Goal: Information Seeking & Learning: Learn about a topic

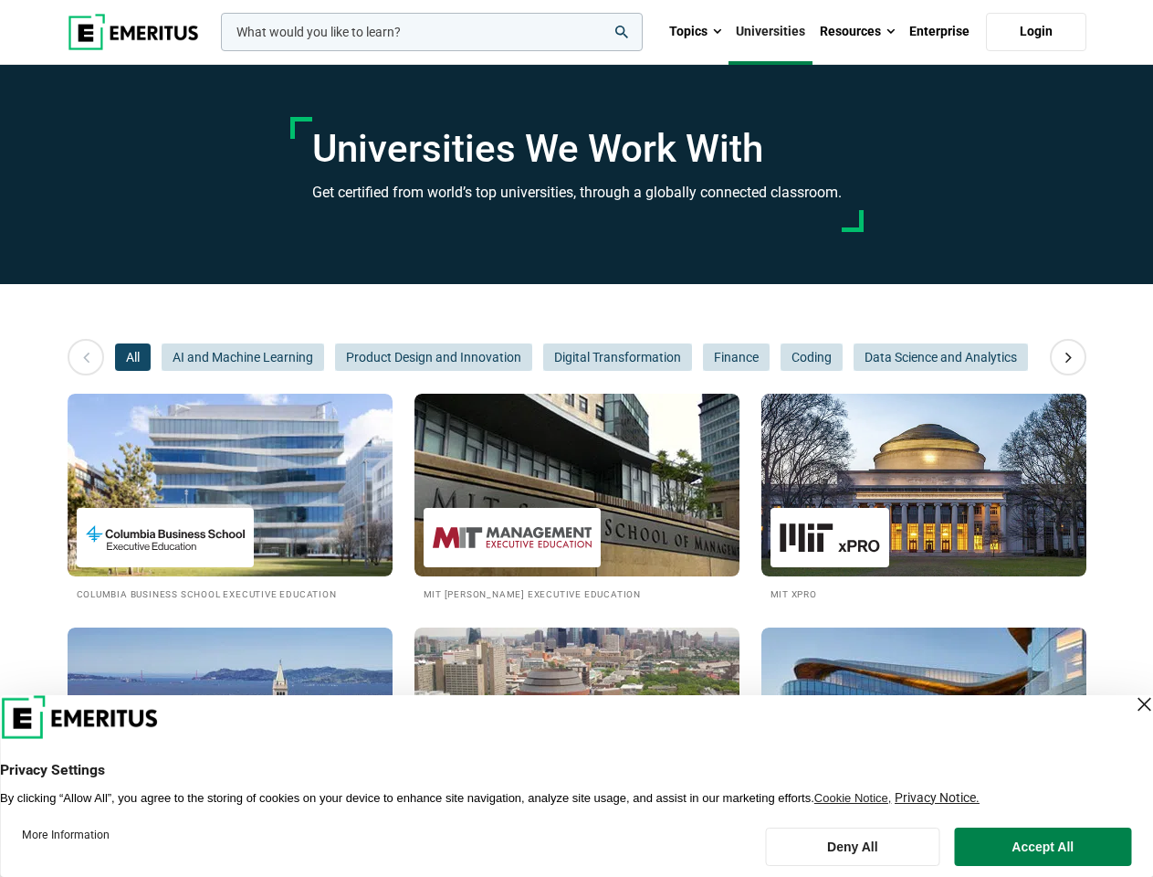
click at [432, 32] on input "woocommerce-product-search-field-0" at bounding box center [432, 32] width 422 height 38
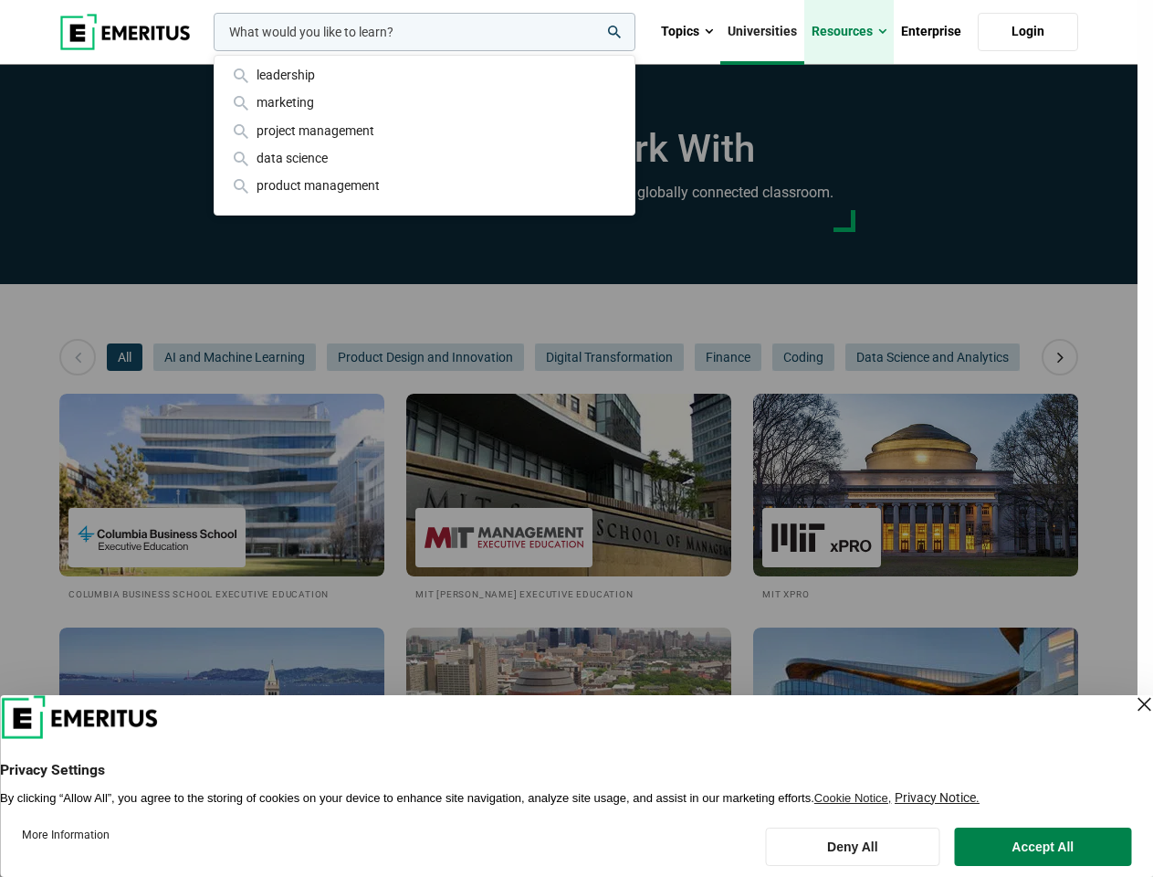
click at [857, 32] on link "Resources" at bounding box center [848, 32] width 89 height 64
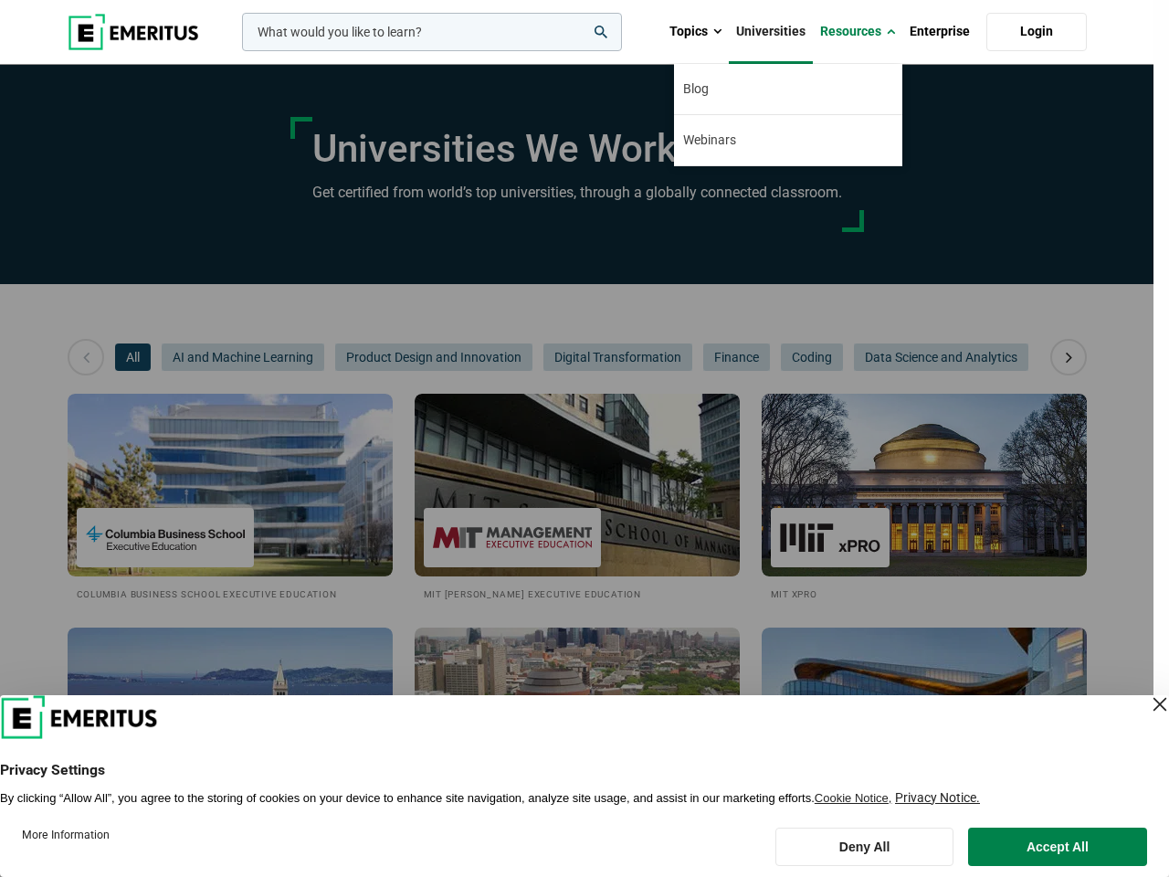
click at [238, 51] on div "leadership marketing project management data science product management" at bounding box center [430, 32] width 384 height 38
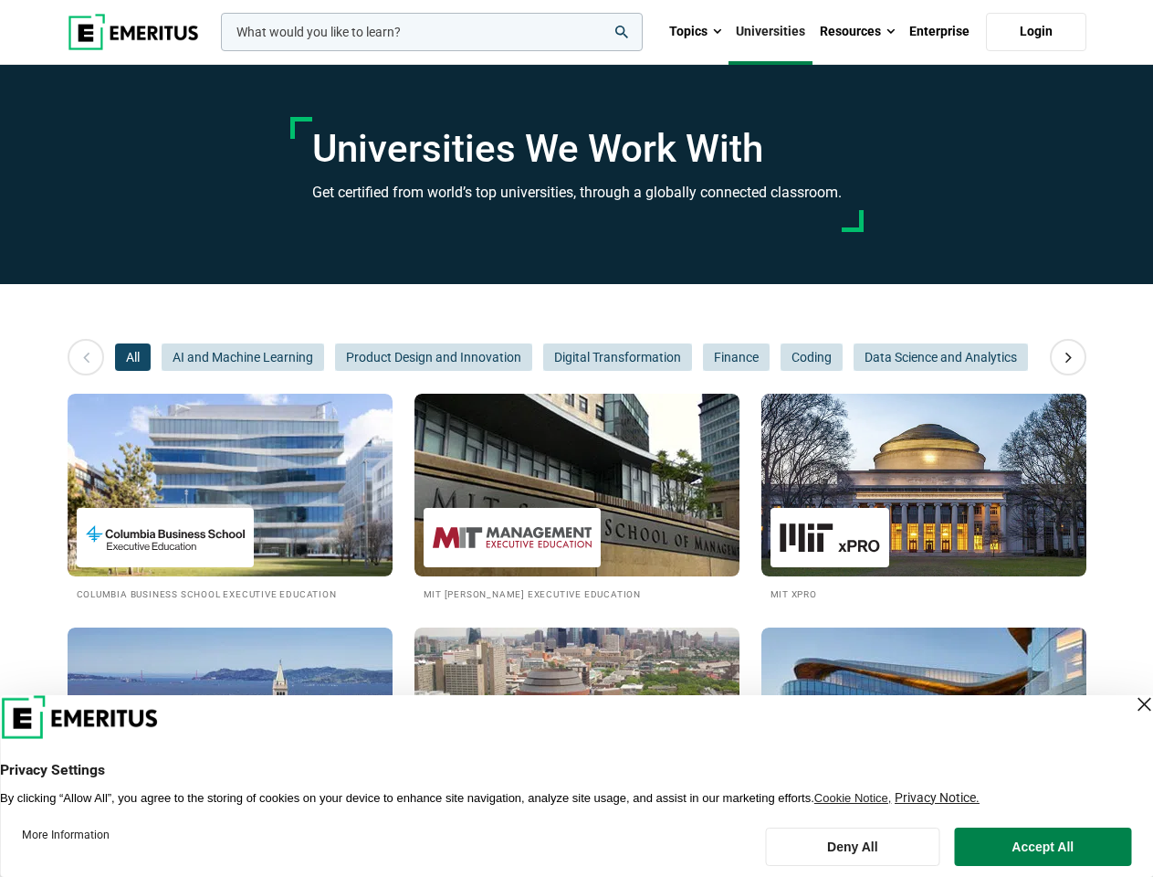
click at [1068, 357] on icon at bounding box center [1069, 357] width 32 height 33
click at [335, 357] on span "Product Design and Innovation" at bounding box center [433, 356] width 197 height 27
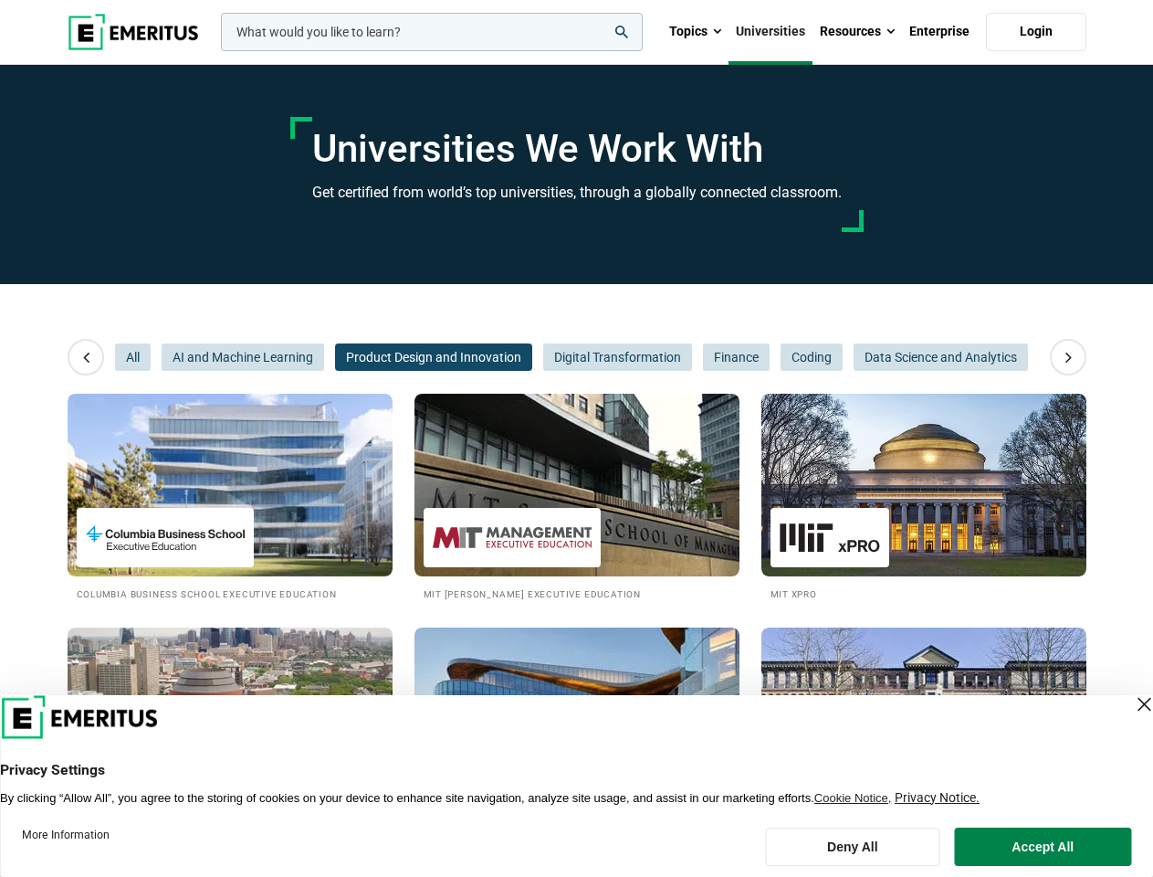
click at [335, 357] on span "Product Design and Innovation" at bounding box center [433, 356] width 197 height 27
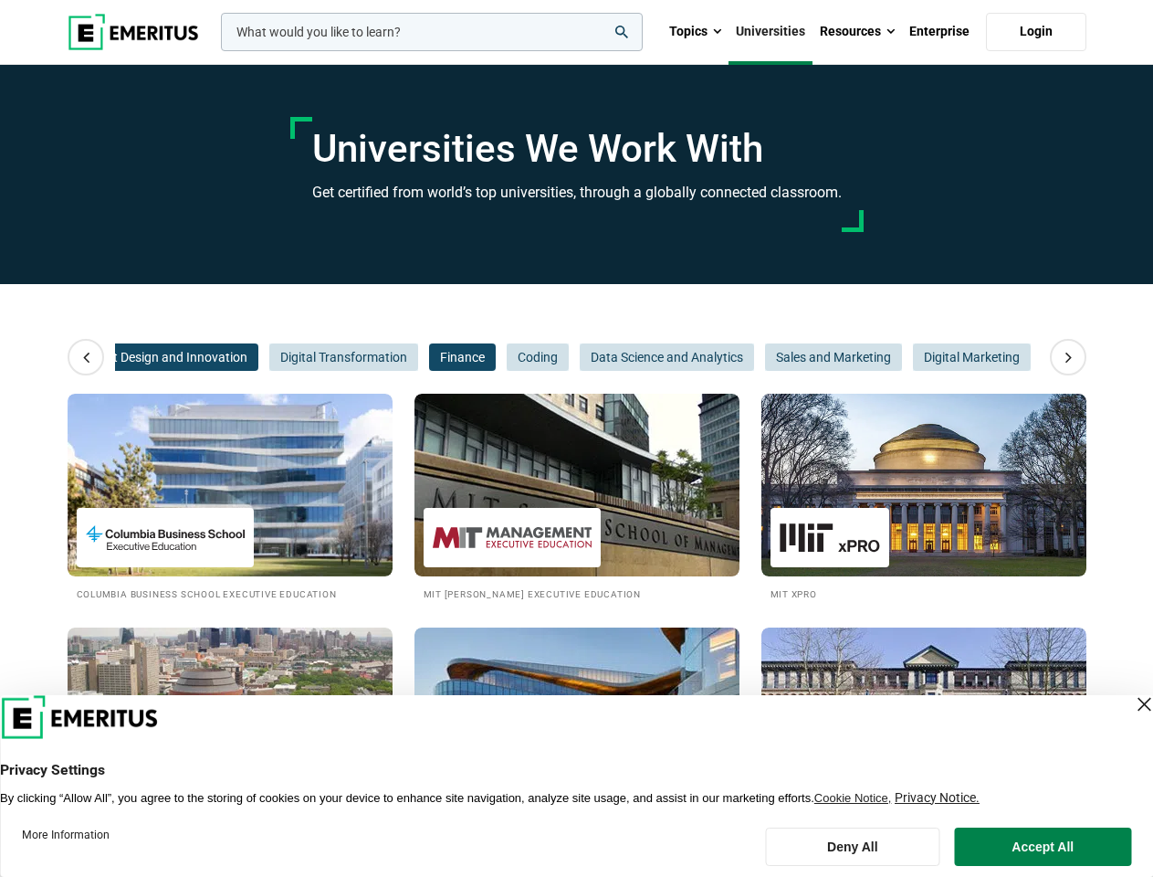
click at [434, 357] on span "Finance" at bounding box center [462, 356] width 67 height 27
click at [616, 357] on span "Data Science and Analytics" at bounding box center [667, 356] width 174 height 27
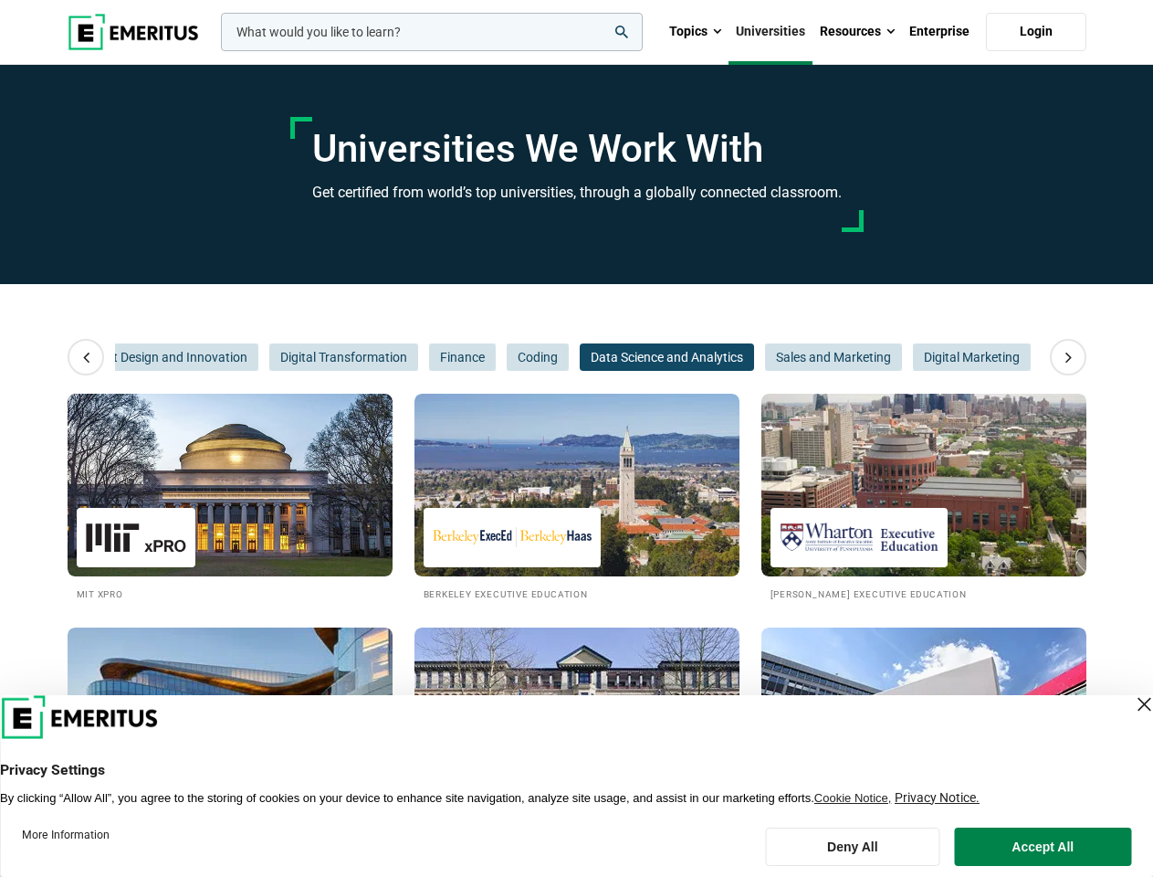
click at [735, 357] on span "Data Science and Analytics" at bounding box center [667, 356] width 174 height 27
click at [811, 357] on span "Sales and Marketing" at bounding box center [833, 356] width 137 height 27
